Goal: Transaction & Acquisition: Purchase product/service

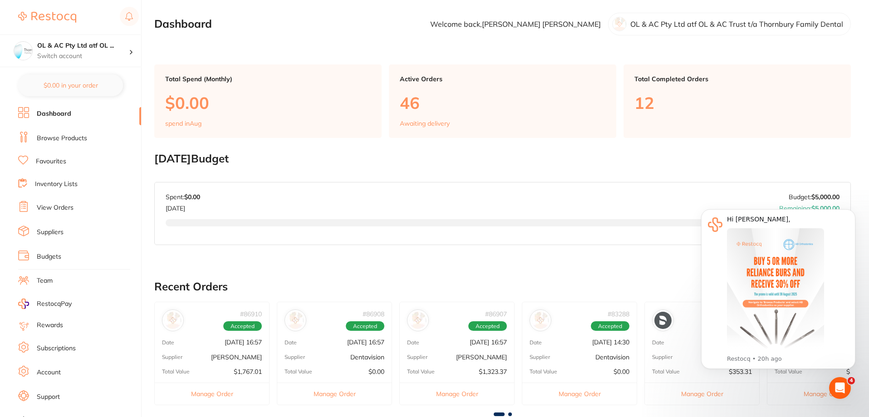
click at [54, 112] on link "Dashboard" at bounding box center [54, 113] width 34 height 9
click at [63, 121] on ul "Dashboard Browse Products Favourites Inventory Lists View Orders Suppliers Budg…" at bounding box center [79, 263] width 123 height 313
click at [63, 116] on link "Dashboard" at bounding box center [54, 113] width 34 height 9
click at [71, 136] on link "Browse Products" at bounding box center [62, 138] width 50 height 9
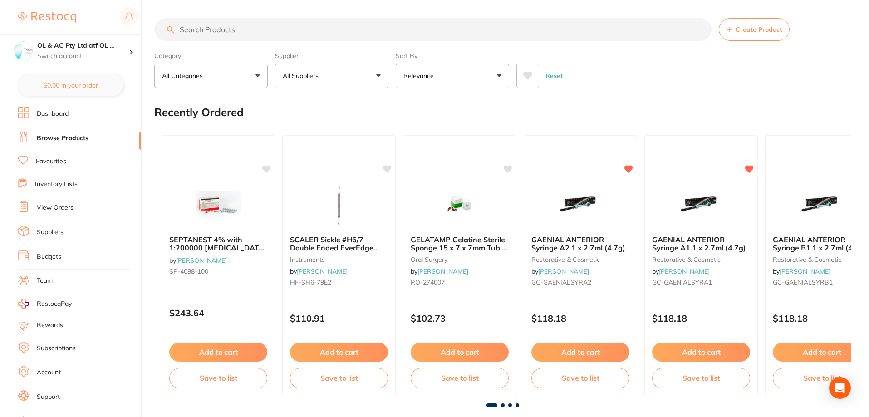
click at [278, 32] on input "search" at bounding box center [432, 29] width 557 height 23
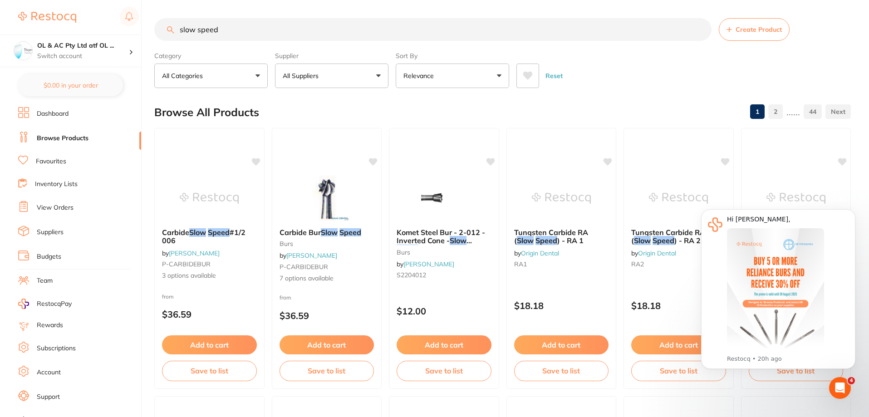
drag, startPoint x: 246, startPoint y: 31, endPoint x: 99, endPoint y: 22, distance: 146.4
click at [99, 22] on div "$0.00 OL & AC Pty Ltd atf OL ... Switch account OL & AC Pty Ltd atf OL & AC Tru…" at bounding box center [434, 208] width 869 height 417
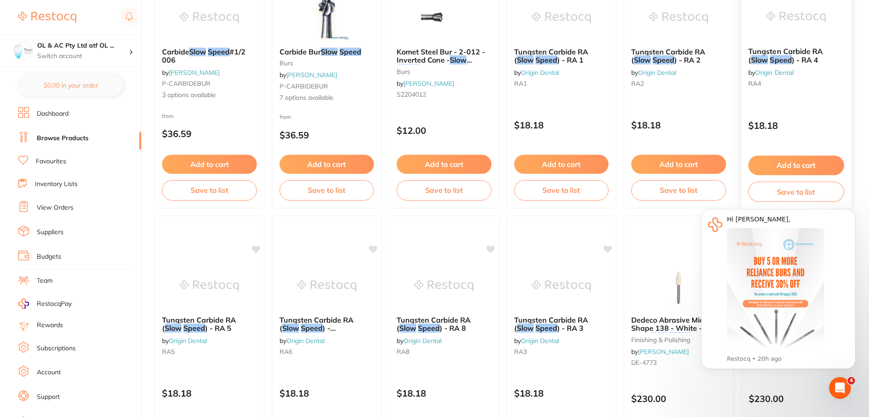
scroll to position [182, 0]
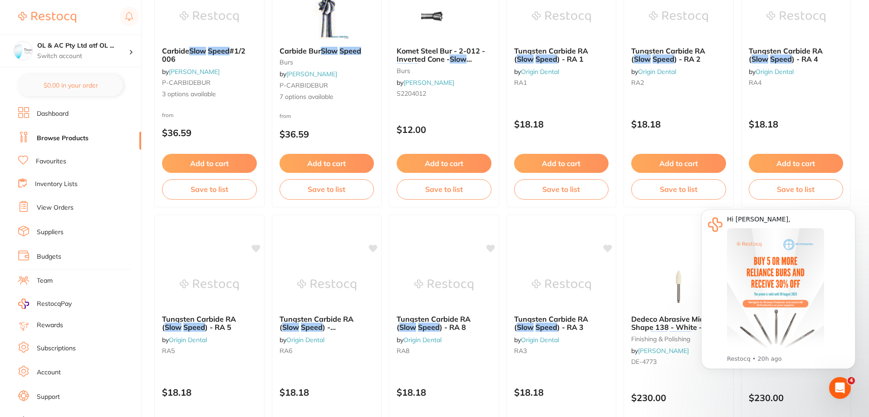
type input "slow speed"
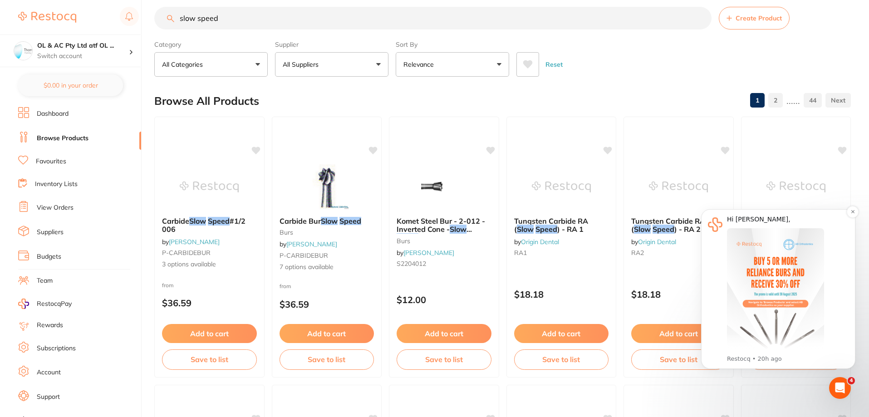
scroll to position [0, 0]
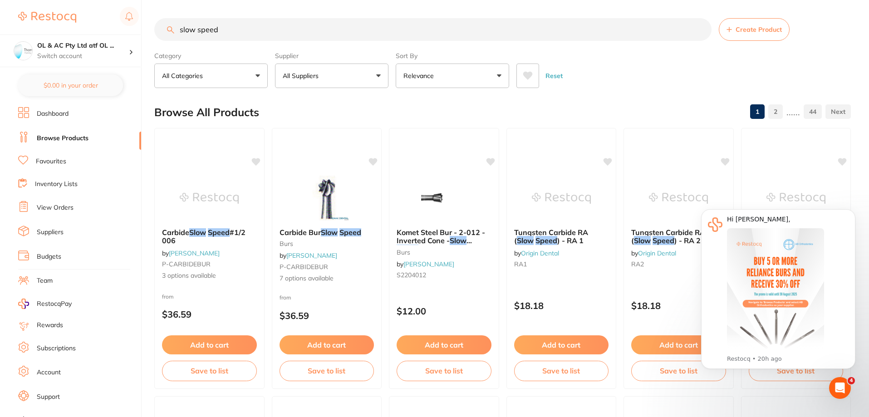
click at [59, 119] on li "Dashboard" at bounding box center [79, 114] width 123 height 14
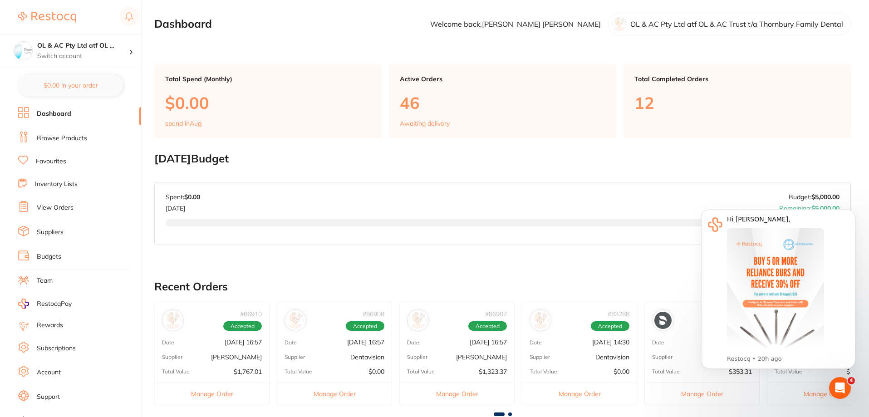
click at [83, 127] on ul "Dashboard Browse Products Favourites Inventory Lists View Orders Suppliers Budg…" at bounding box center [79, 263] width 123 height 313
click at [81, 131] on ul "Dashboard Browse Products Favourites Inventory Lists View Orders Suppliers Budg…" at bounding box center [79, 263] width 123 height 313
click at [77, 135] on link "Browse Products" at bounding box center [62, 138] width 50 height 9
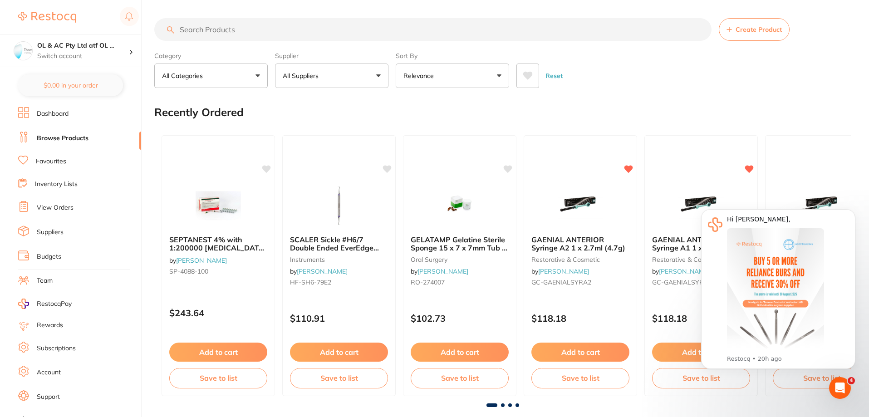
click at [220, 33] on input "search" at bounding box center [432, 29] width 557 height 23
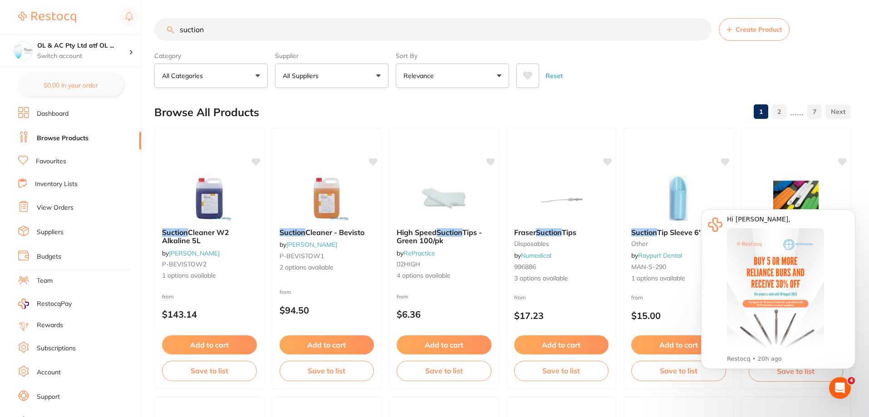
type input "suction"
